Goal: Transaction & Acquisition: Purchase product/service

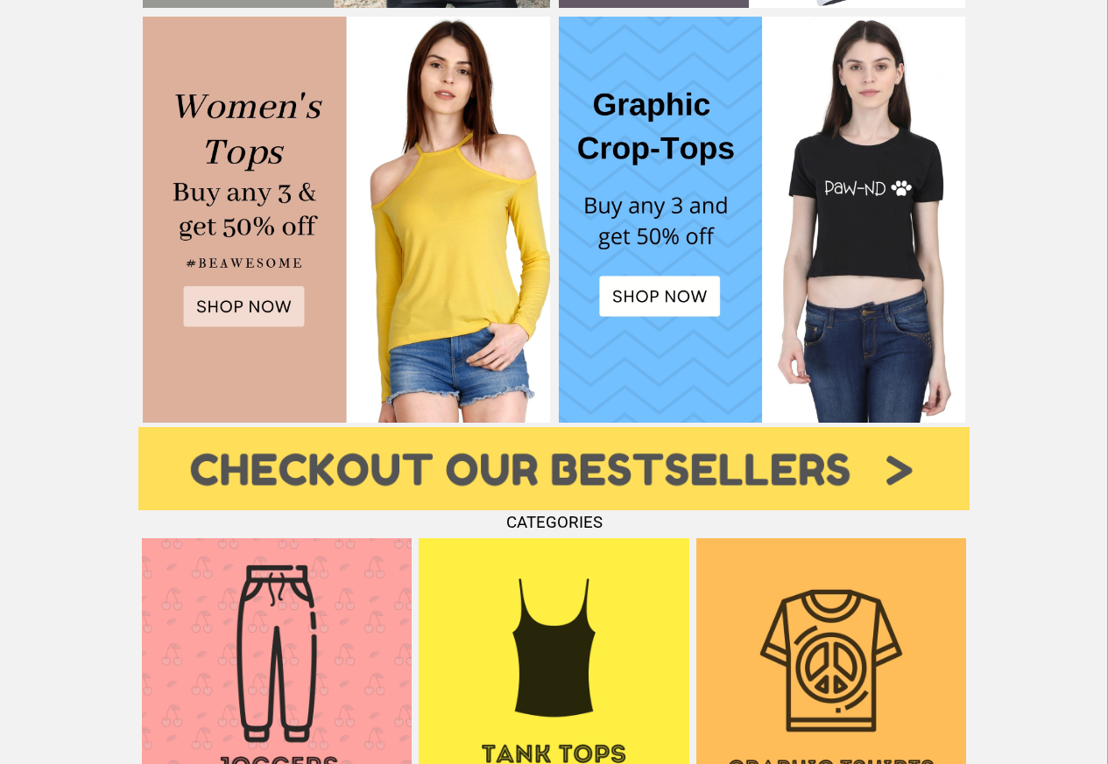
scroll to position [1366, 0]
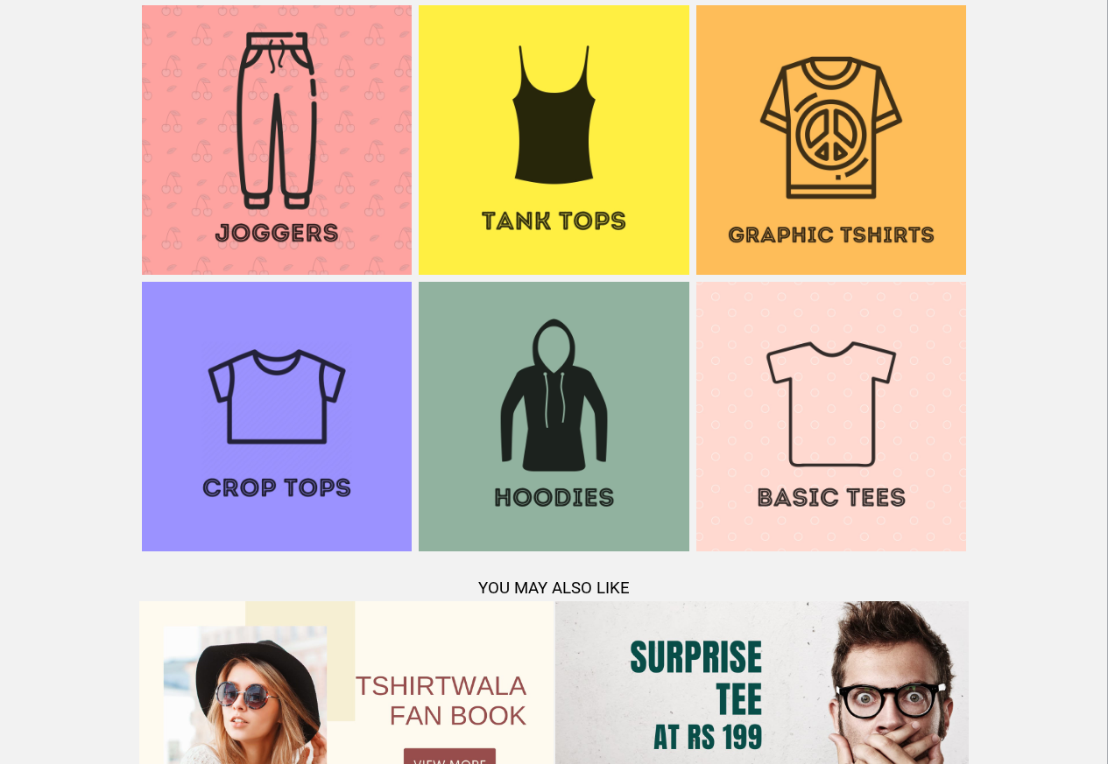
click at [807, 173] on img at bounding box center [831, 140] width 270 height 270
click at [820, 364] on img at bounding box center [831, 417] width 270 height 270
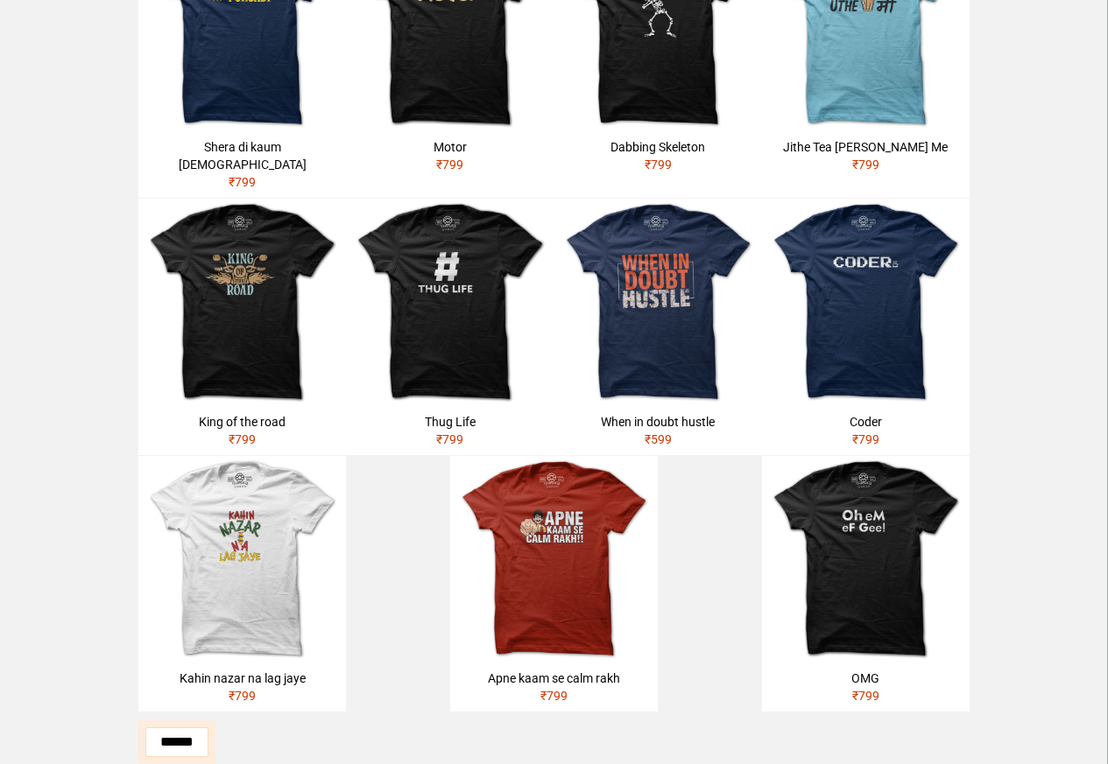
scroll to position [836, 0]
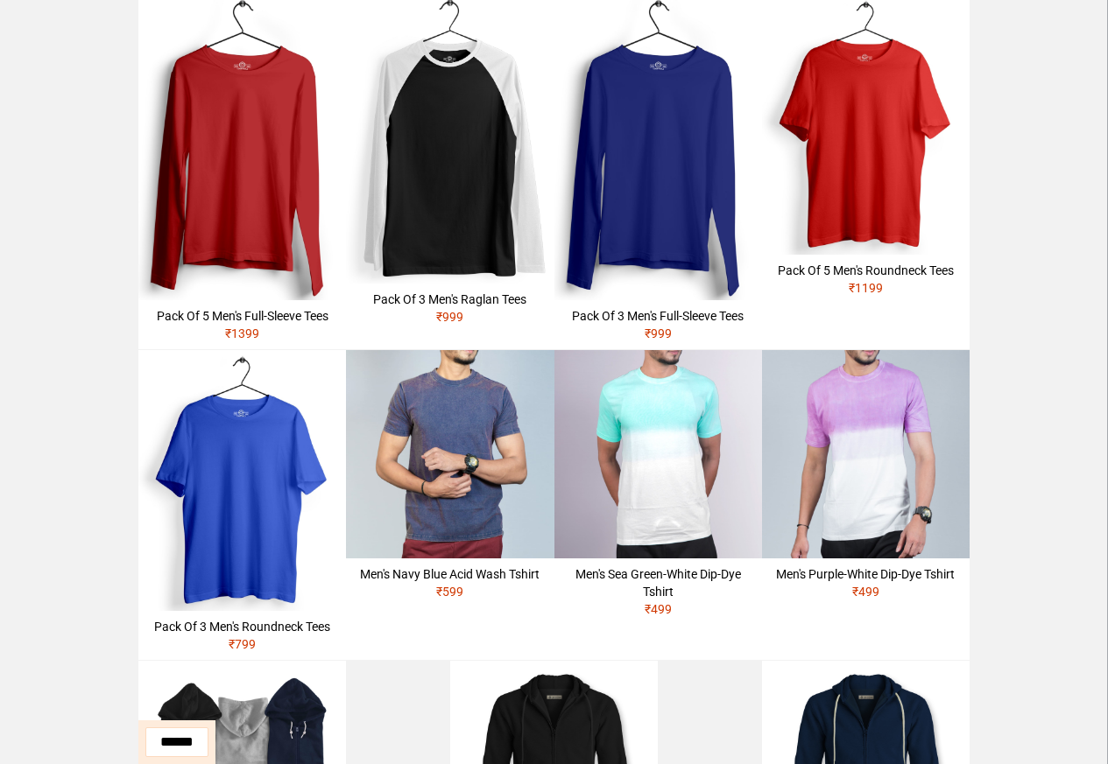
scroll to position [483, 0]
click at [515, 484] on img at bounding box center [450, 454] width 208 height 208
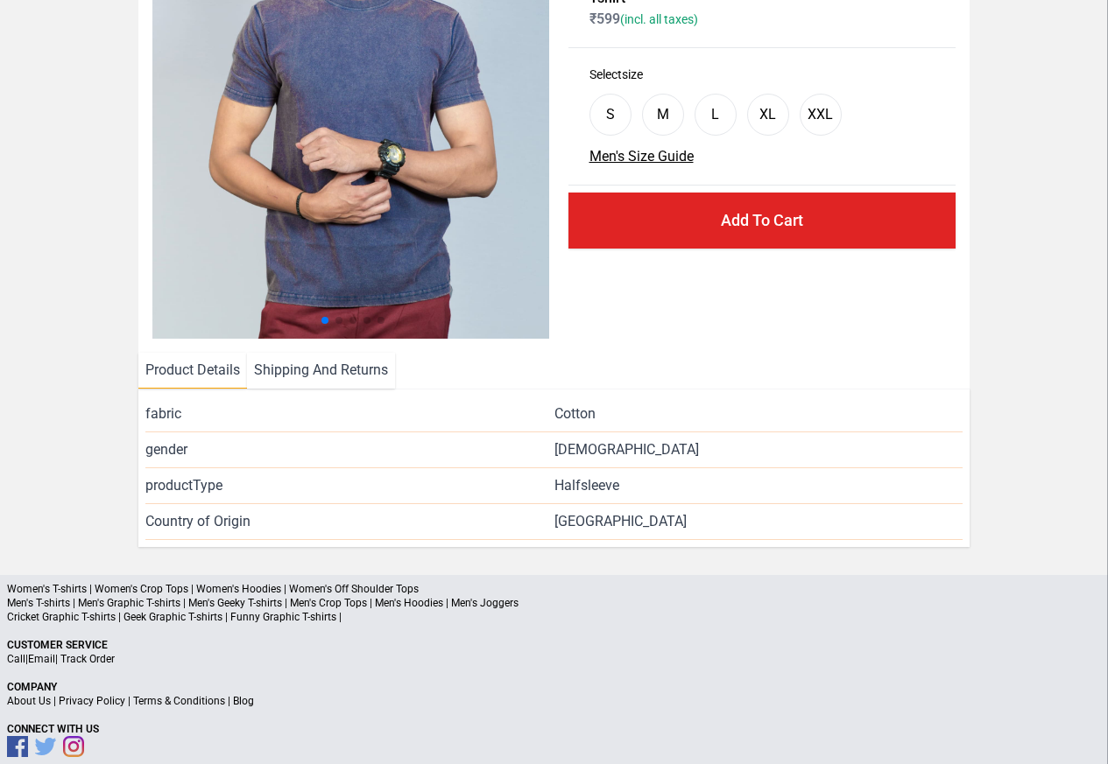
scroll to position [167, 0]
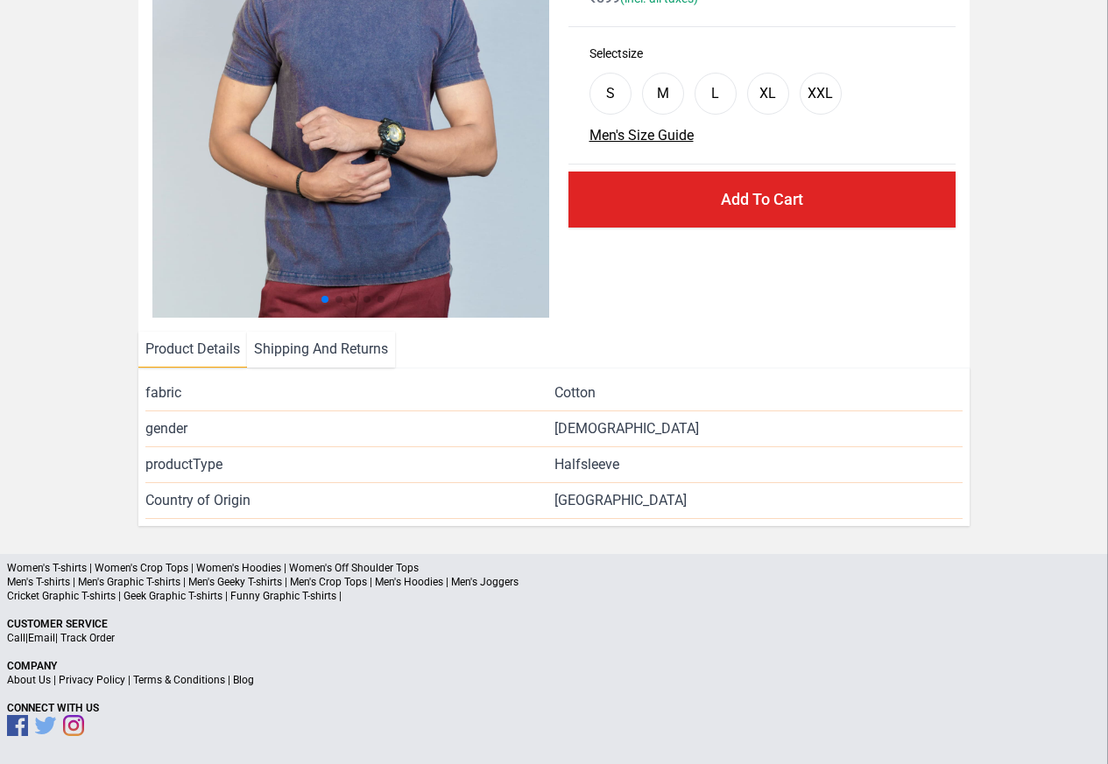
click at [277, 603] on p "Cricket Graphic T-shirts | Geek Graphic T-shirts | Funny Graphic T-shirts |" at bounding box center [554, 596] width 1094 height 14
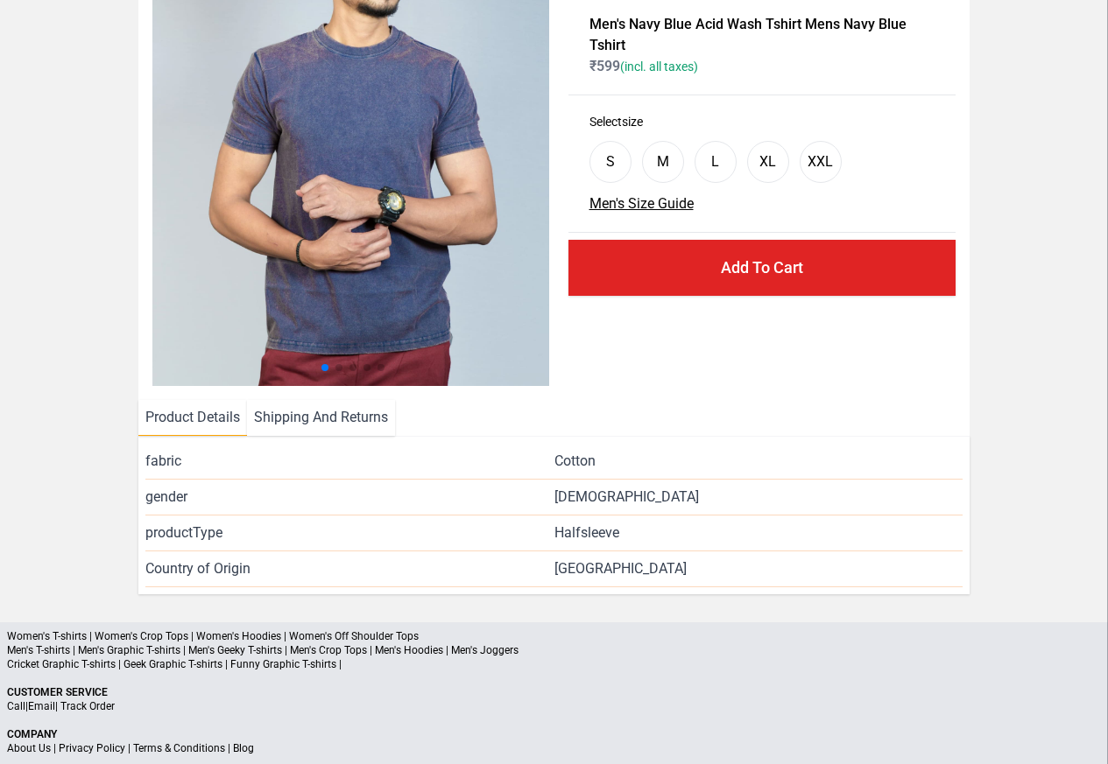
scroll to position [62, 0]
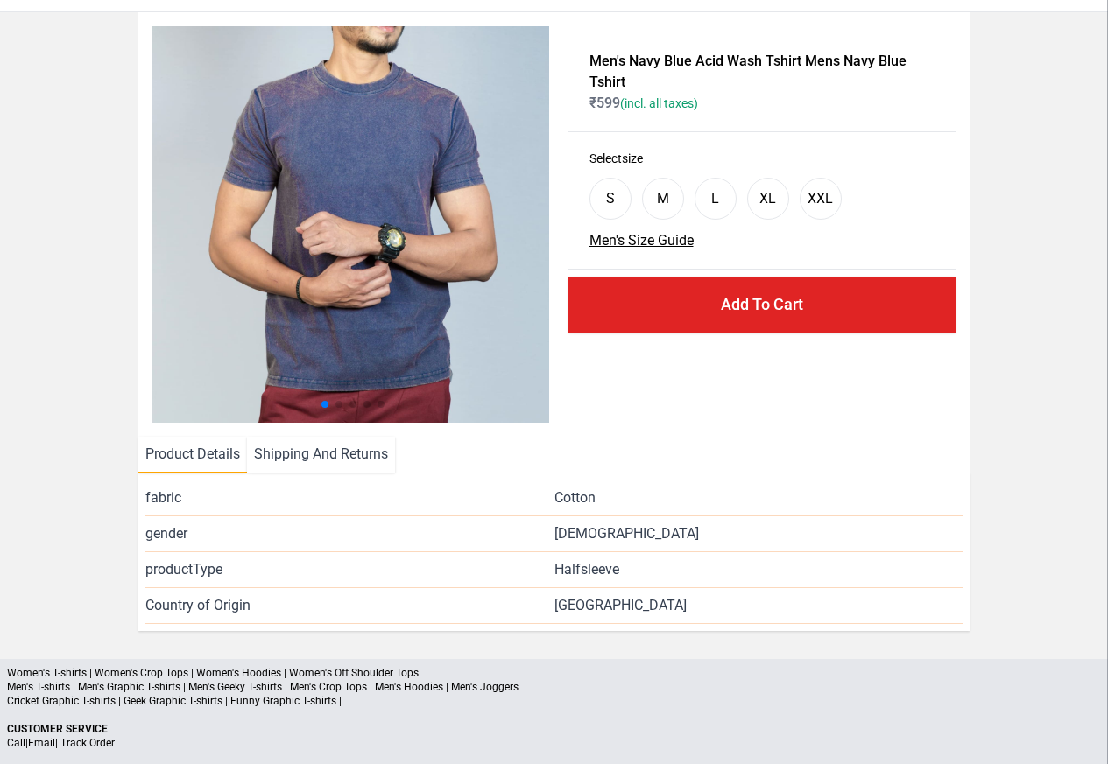
click at [57, 675] on p "Women's T-shirts | Women's Crop Tops | Women's Hoodies | Women's Off Shoulder T…" at bounding box center [554, 673] width 1094 height 14
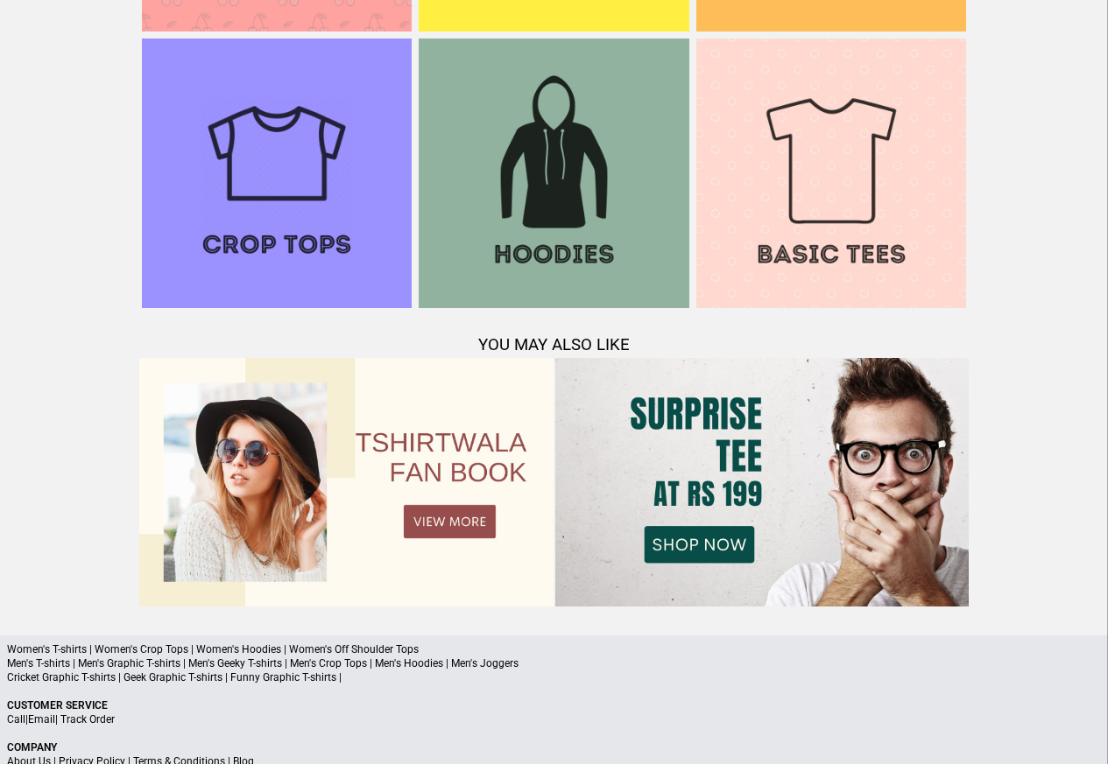
scroll to position [1681, 0]
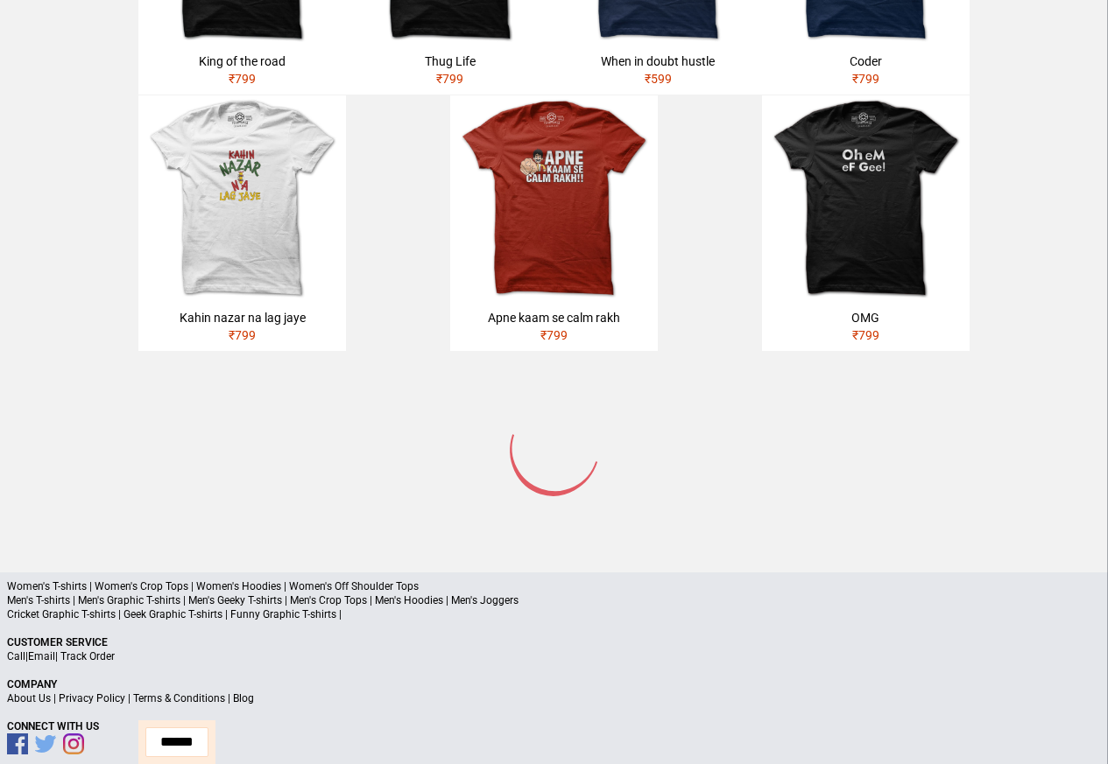
scroll to position [835, 0]
